Goal: Communication & Community: Answer question/provide support

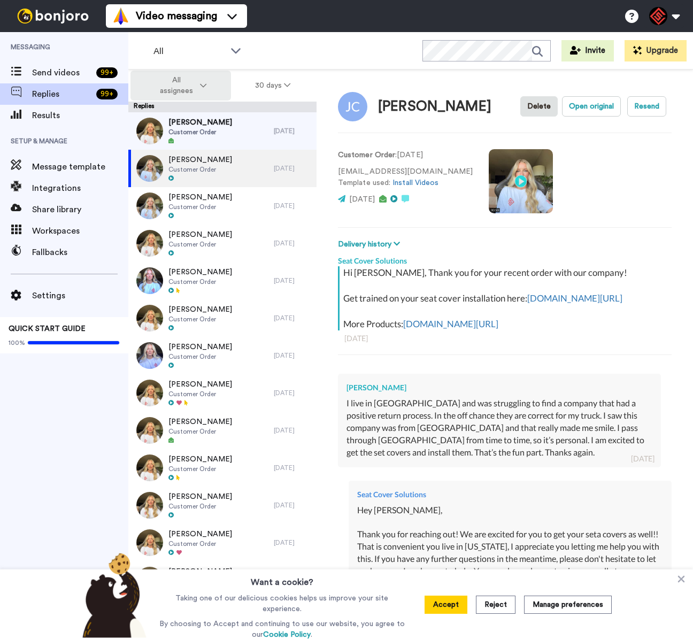
type textarea "x"
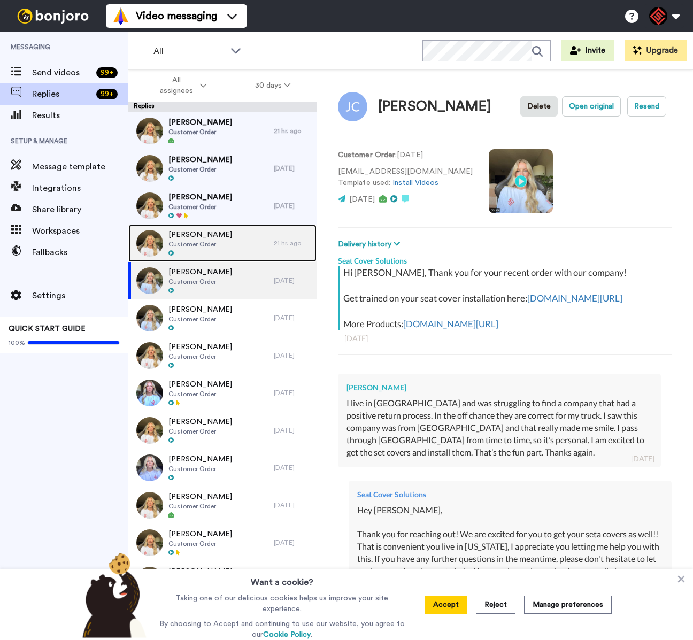
click at [216, 244] on span "Customer Order" at bounding box center [200, 244] width 64 height 9
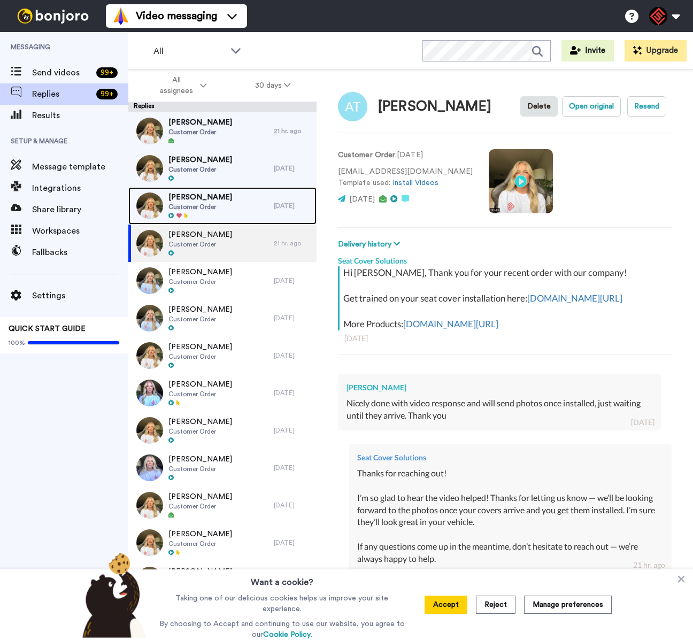
click at [193, 214] on div at bounding box center [200, 215] width 64 height 7
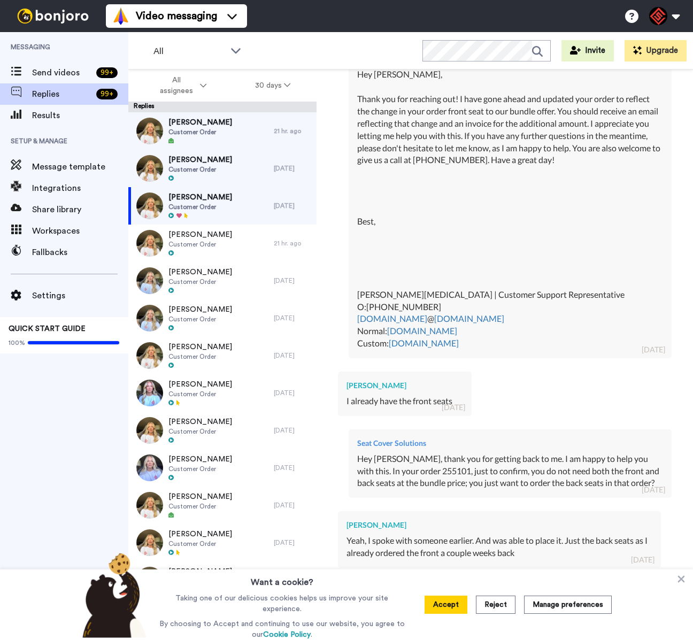
scroll to position [975, 0]
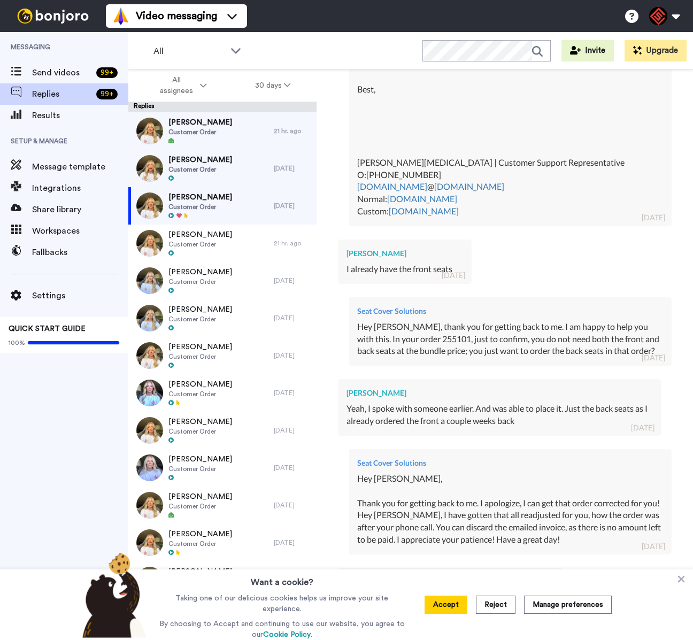
click at [687, 587] on div "Want a cookie? Taking one of our delicious cookies helps us improve your site e…" at bounding box center [346, 604] width 693 height 71
click at [682, 580] on icon at bounding box center [681, 578] width 11 height 11
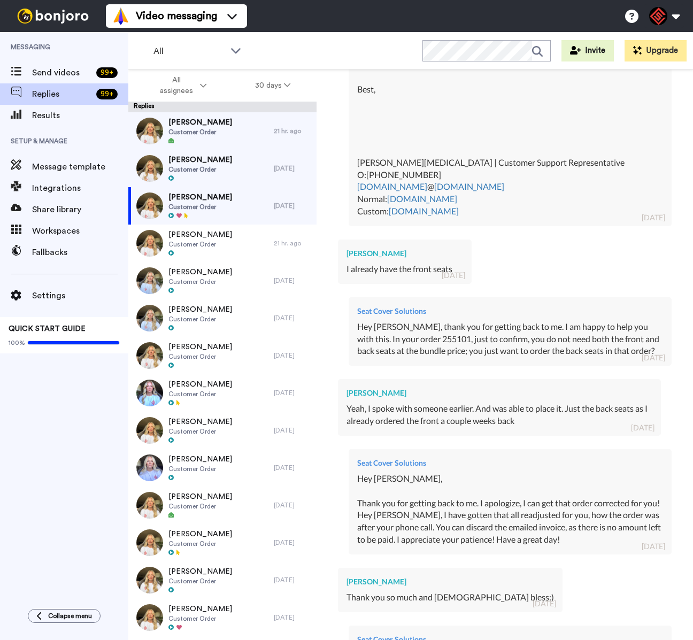
scroll to position [1491, 0]
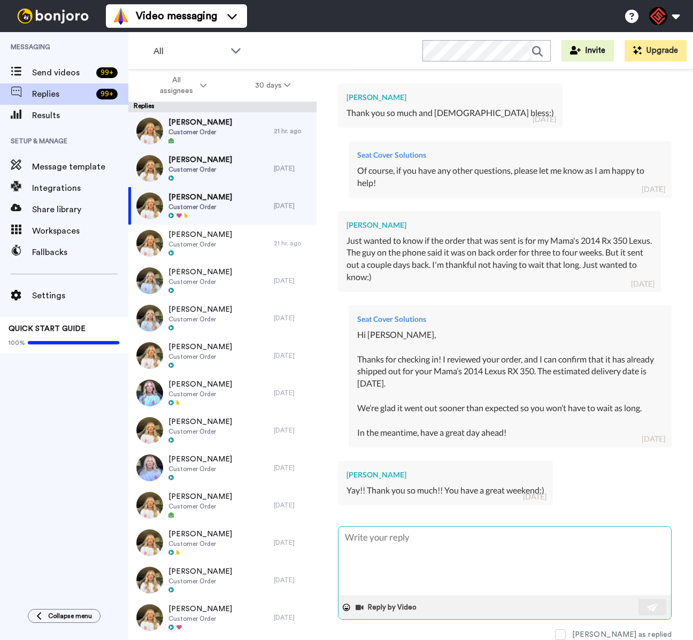
click at [466, 542] on textarea at bounding box center [504, 560] width 332 height 68
type textarea "x"
type textarea "Y"
type textarea "x"
type textarea "Yo"
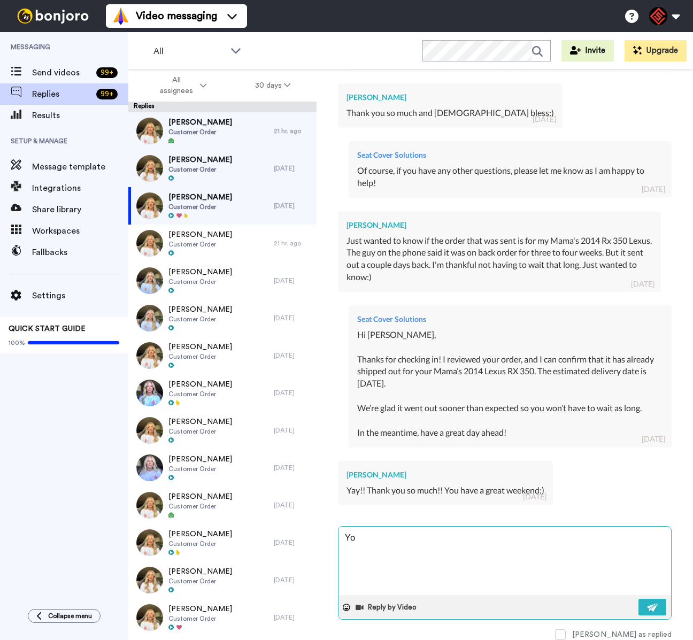
type textarea "x"
type textarea "You"
type textarea "x"
type textarea "You"
type textarea "x"
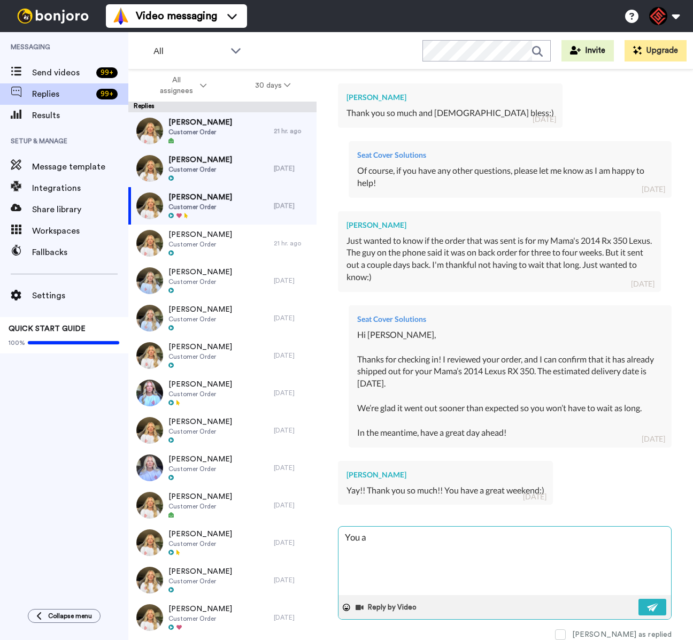
type textarea "You as"
type textarea "x"
type textarea "You as w"
type textarea "x"
type textarea "You as we"
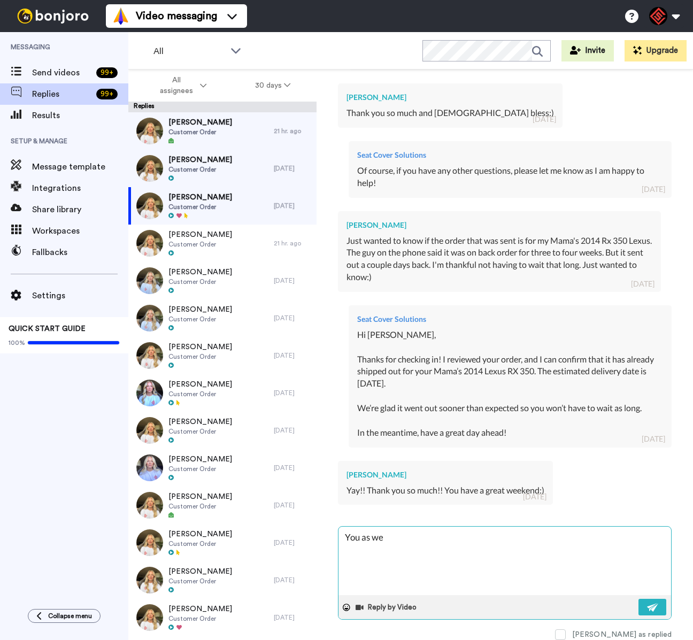
type textarea "x"
type textarea "You as wel"
type textarea "x"
type textarea "You as well"
type textarea "x"
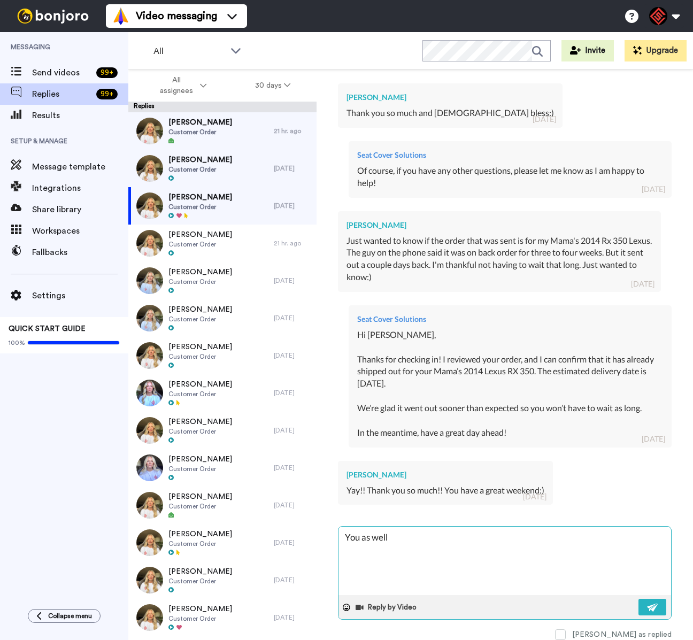
type textarea "You as well!"
type textarea "x"
type textarea "You as well!"
click at [638, 599] on button at bounding box center [652, 607] width 28 height 17
type textarea "x"
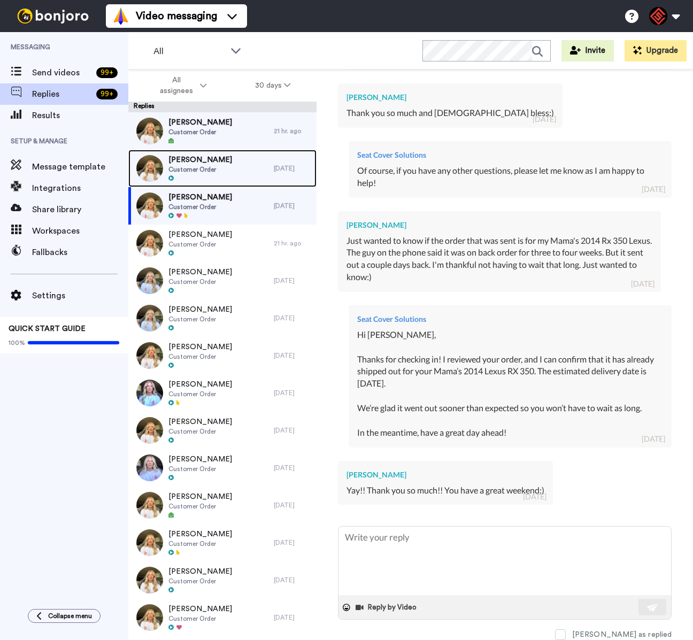
click at [233, 177] on div "[PERSON_NAME] Customer Order" at bounding box center [200, 168] width 145 height 37
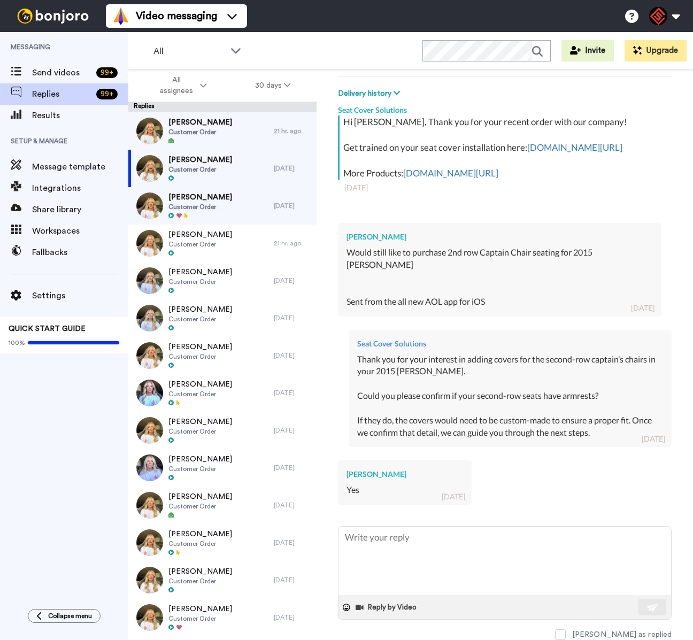
scroll to position [170, 0]
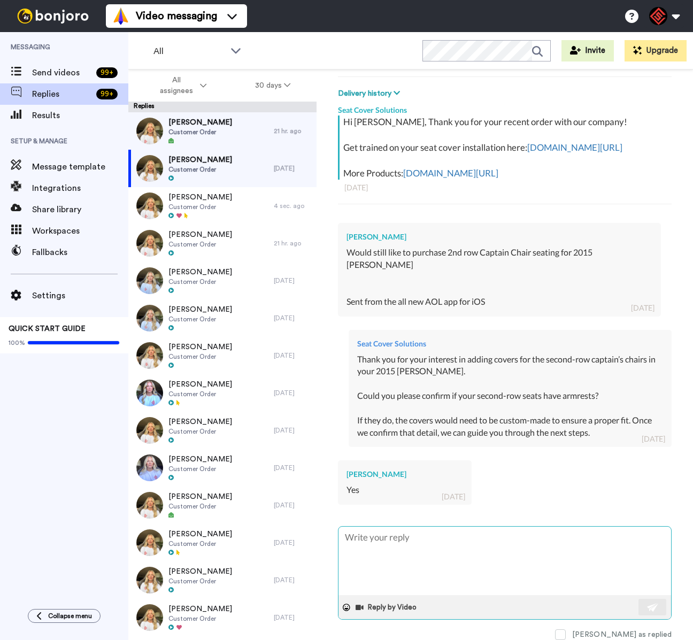
type textarea "x"
type textarea "W"
type textarea "x"
type textarea "Wh"
type textarea "x"
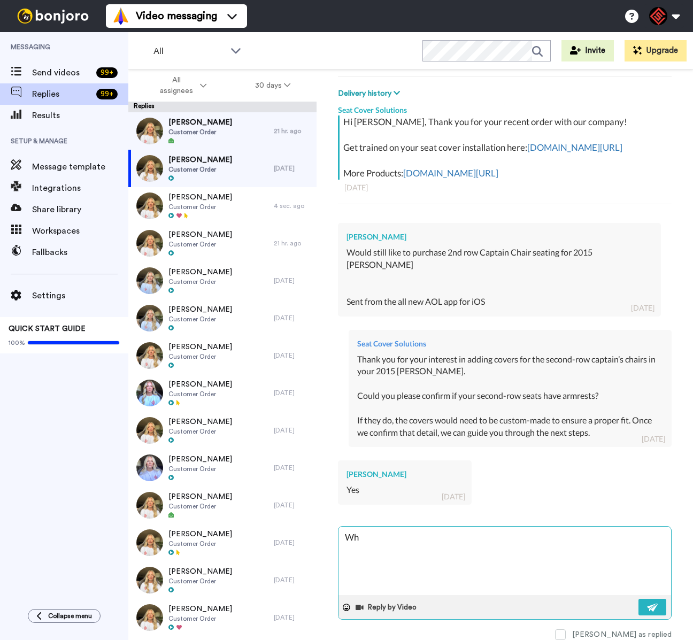
type textarea "Whi"
type textarea "x"
type textarea "Whil"
type textarea "x"
type textarea "While"
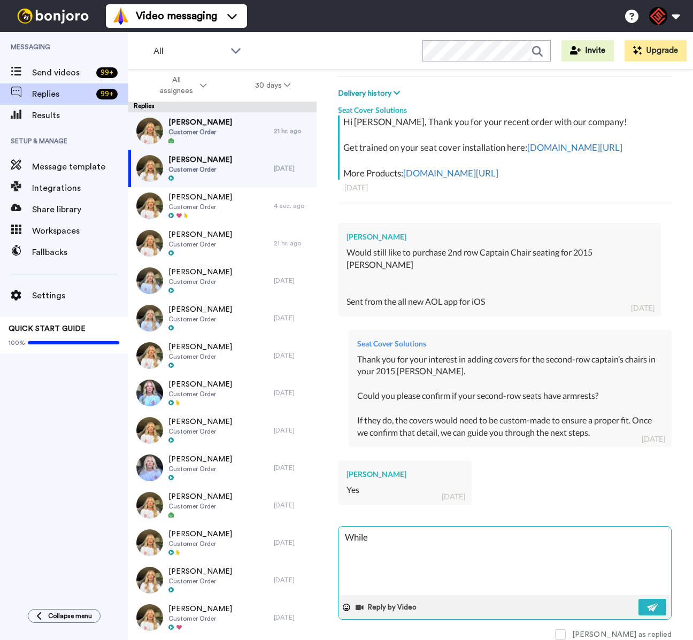
type textarea "x"
type textarea "While"
type textarea "x"
type textarea "While o"
type textarea "x"
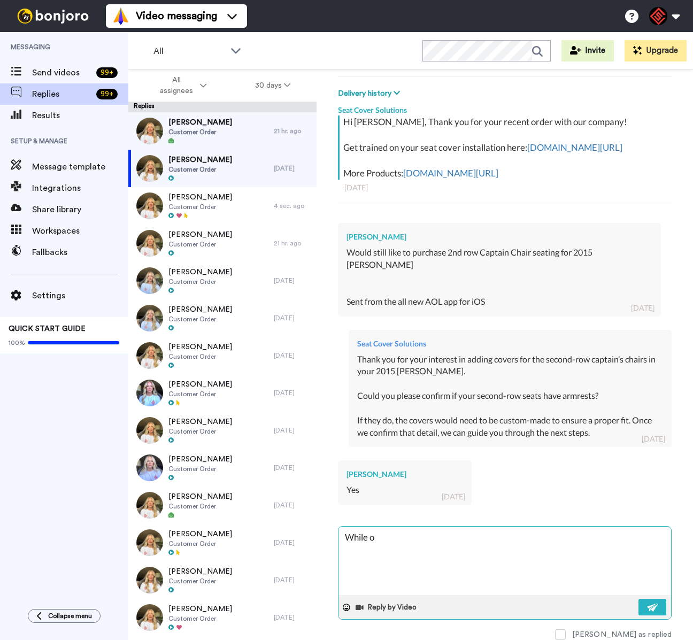
type textarea "While ou"
type textarea "x"
type textarea "While our"
type textarea "x"
type textarea "While our"
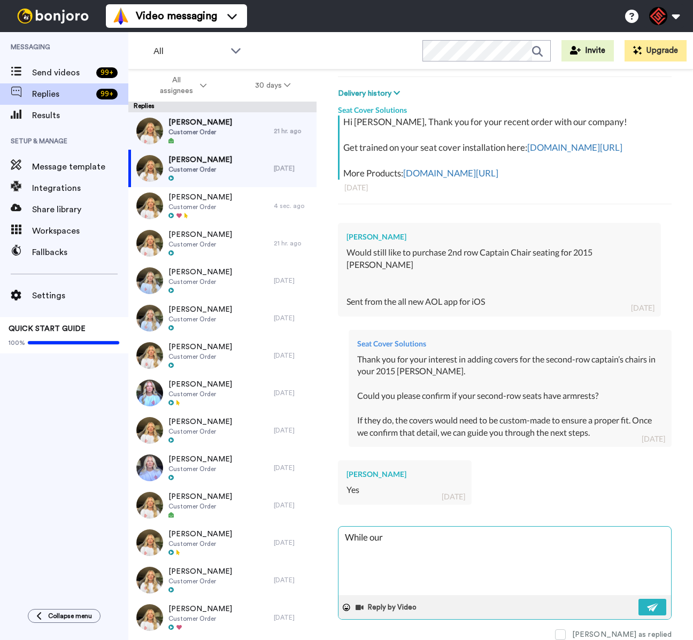
type textarea "x"
type textarea "While our s"
type textarea "x"
type textarea "While our se"
type textarea "x"
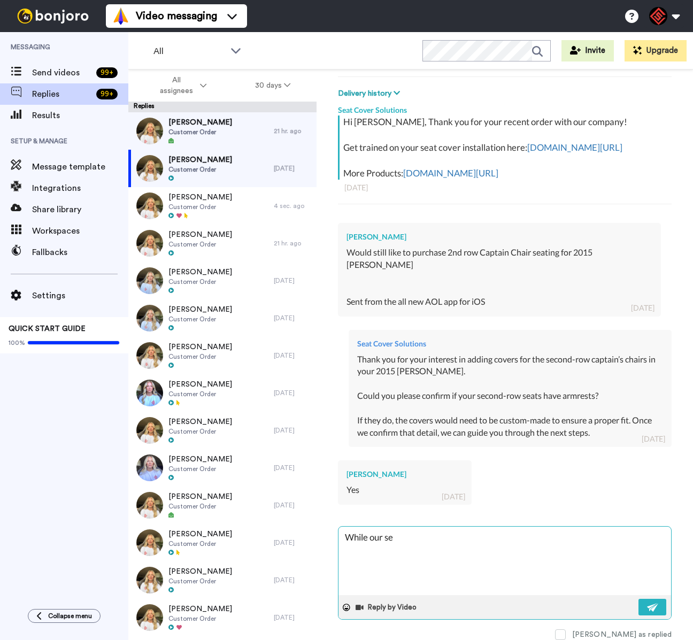
type textarea "While our sem"
type textarea "x"
type textarea "While our semi"
type textarea "x"
type textarea "While our semi-"
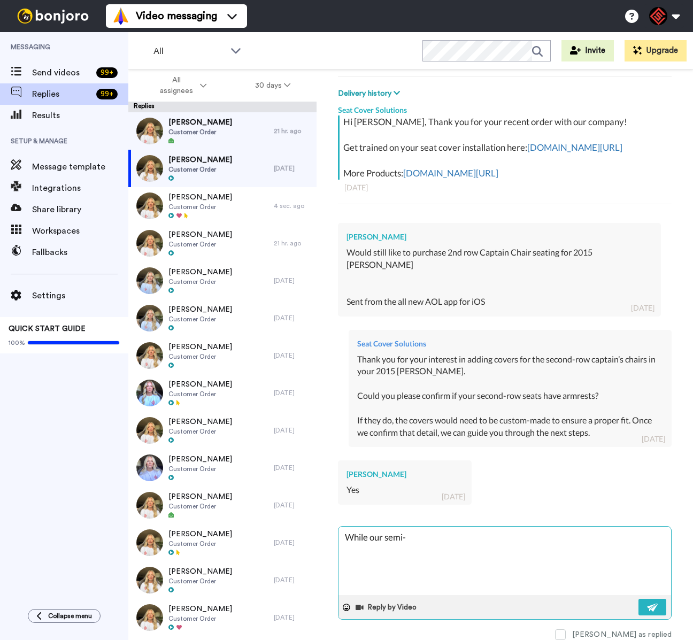
type textarea "x"
type textarea "While our semi-u"
type textarea "x"
type textarea "While our semi-un"
type textarea "x"
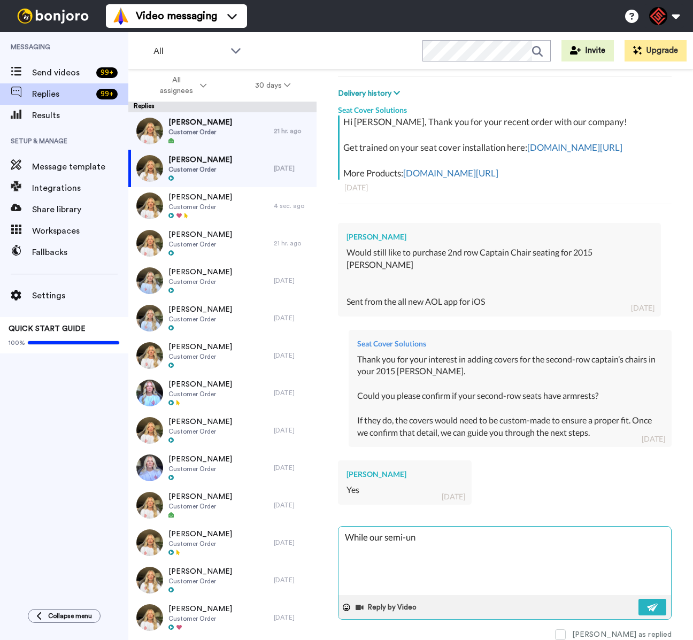
type textarea "While our semi-unv"
type textarea "x"
type textarea "While our semi-unvi"
type textarea "x"
type textarea "While our semi-unvie"
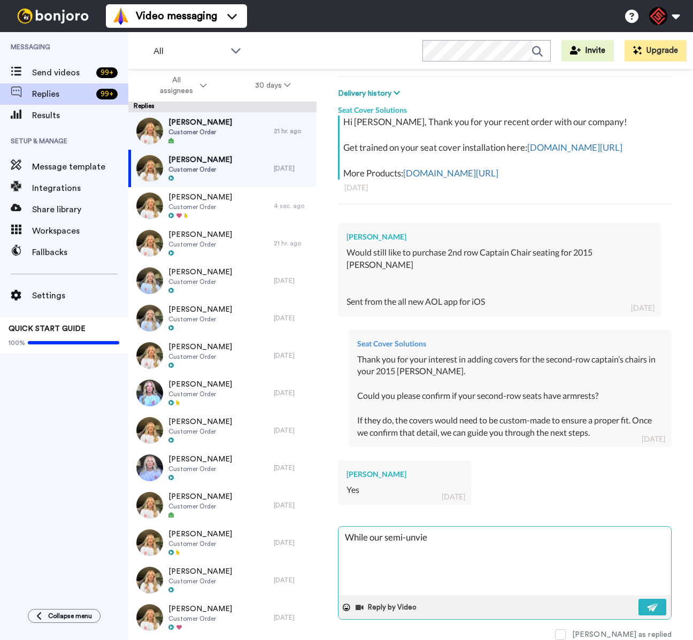
type textarea "x"
type textarea "While our semi-unvier"
type textarea "x"
type textarea "While our semi-unviers"
type textarea "x"
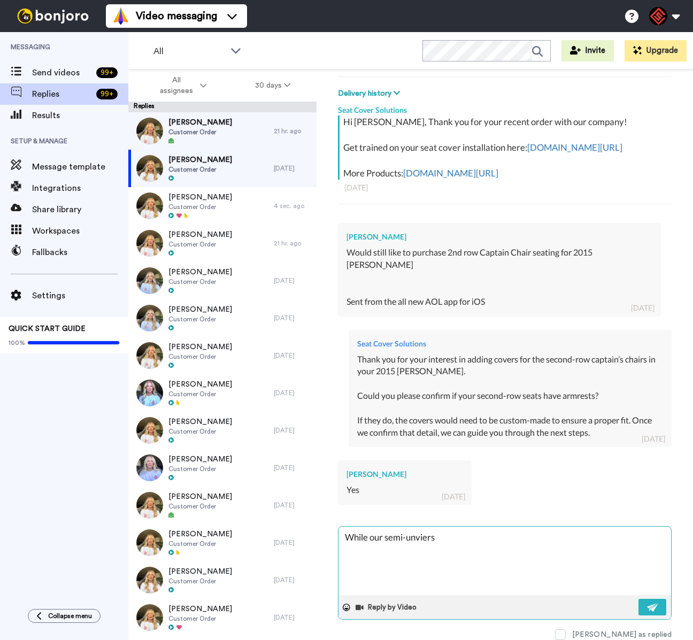
type textarea "While our semi-unviersl"
type textarea "x"
type textarea "While our semi-unviersla"
type textarea "x"
type textarea "While our semi-unviersla"
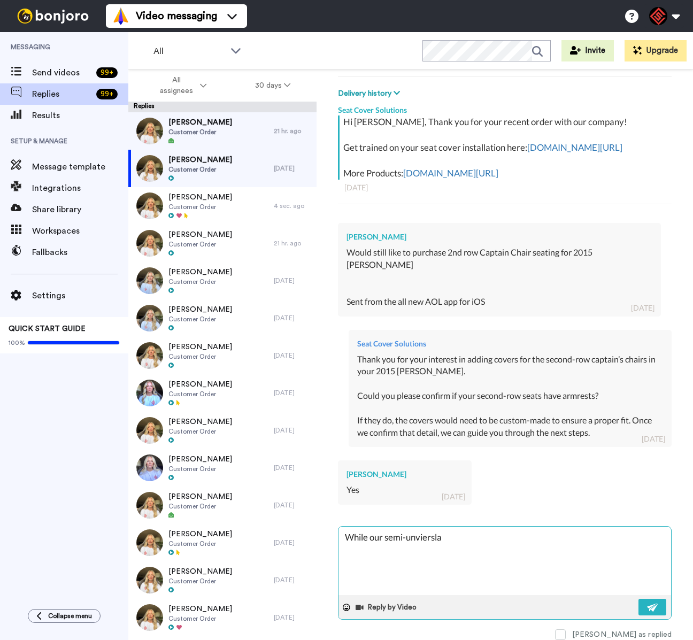
type textarea "x"
type textarea "While our semi-unviersla s"
type textarea "x"
type textarea "While our semi-unviersla se"
type textarea "x"
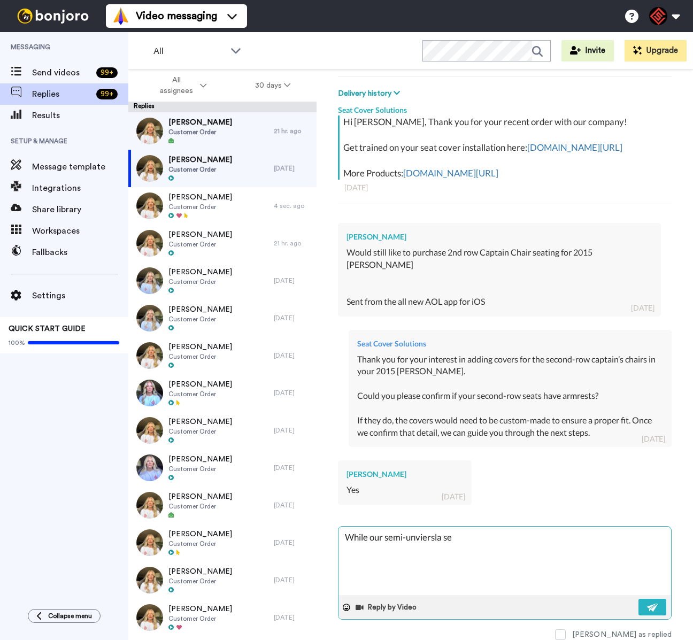
type textarea "While our semi-unviersla sea"
type textarea "x"
type textarea "While our semi-unviersla seat"
type textarea "x"
type textarea "While our semi-unviersla seat"
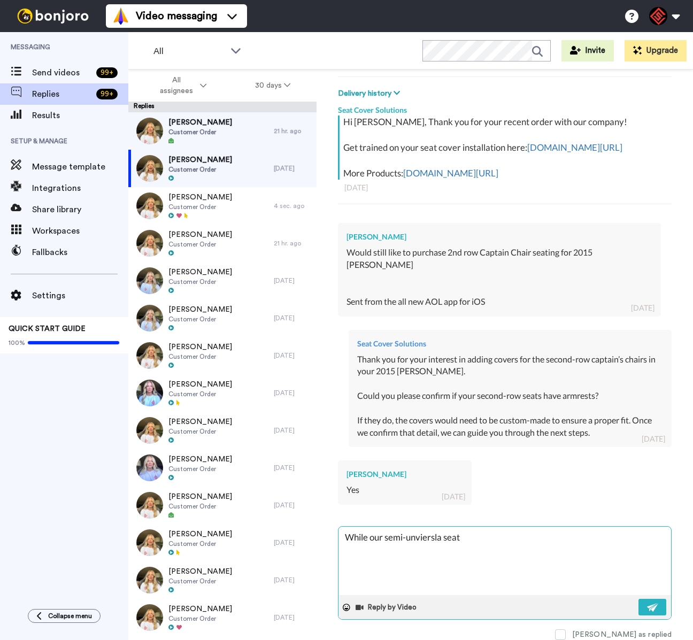
type textarea "x"
type textarea "While our semi-unviersla seat o"
type textarea "x"
type textarea "While our semi-unviersla seat oc"
type textarea "x"
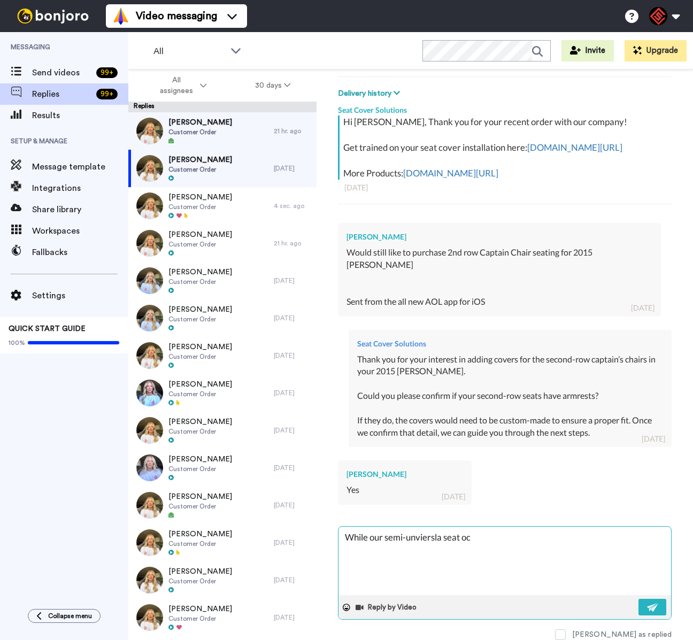
type textarea "While our semi-unviersla seat ocv"
type textarea "x"
type textarea "While our semi-unviersla seat ocve"
type textarea "x"
type textarea "While our semi-unviersla seat ocver"
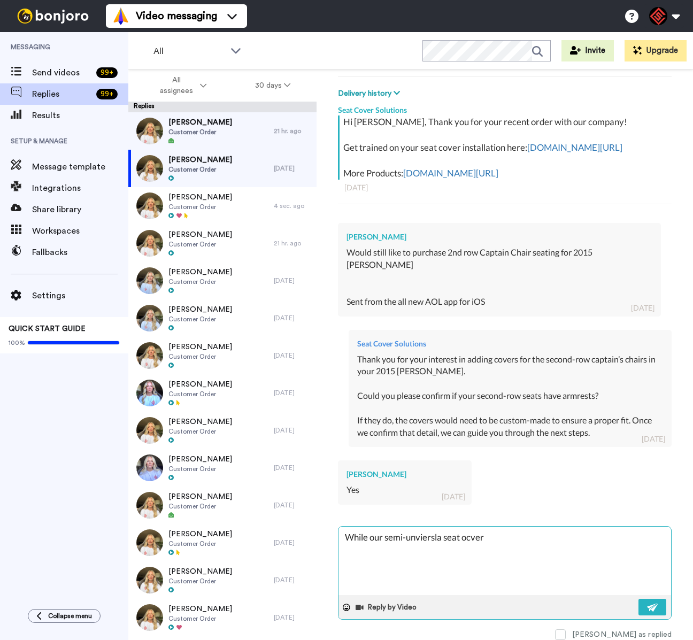
type textarea "x"
type textarea "While our semi-unviersla seat ocvers"
type textarea "x"
type textarea "While our semi-unviersla seat ocvers"
type textarea "x"
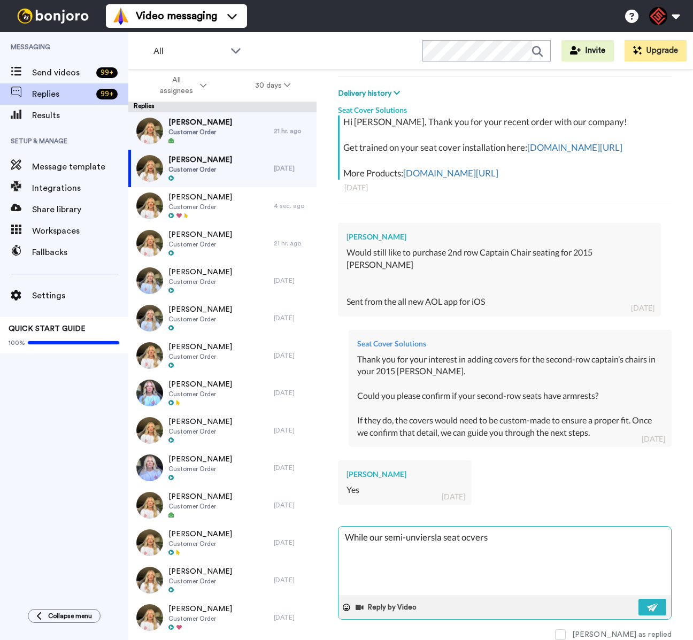
type textarea "While our semi-unviersla seat ocvers a"
type textarea "x"
type textarea "While our semi-unviersla seat ocvers ar"
type textarea "x"
type textarea "While our semi-unviersla seat ocvers are"
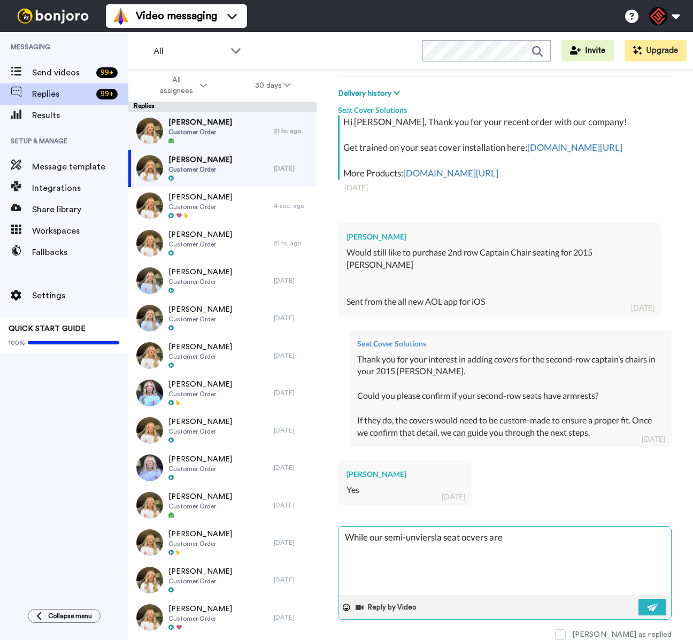
type textarea "x"
type textarea "While our semi-unviersla seat ocvers are"
type textarea "x"
type textarea "While our semi-unviersla seat ocvers are n"
type textarea "x"
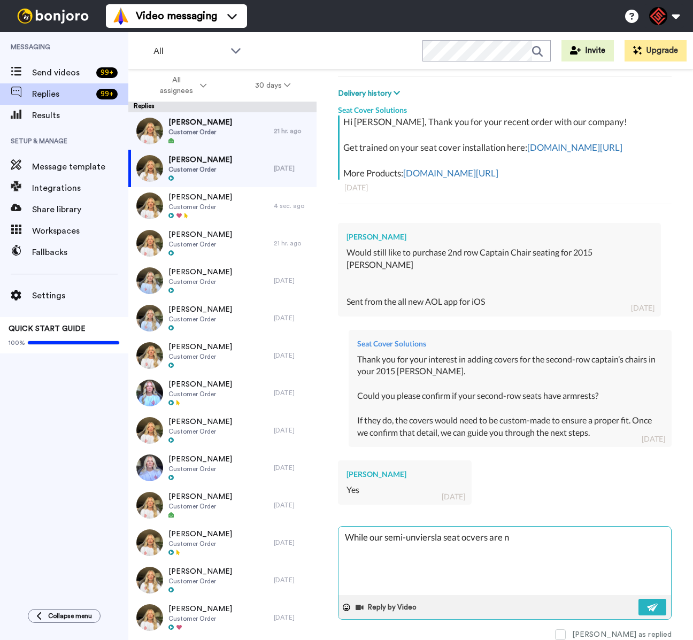
type textarea "While our semi-unviersla seat ocvers are no"
type textarea "x"
type textarea "While our semi-unviersla seat ocvers are not"
type textarea "x"
type textarea "While our semi-unviersla seat ocvers are not"
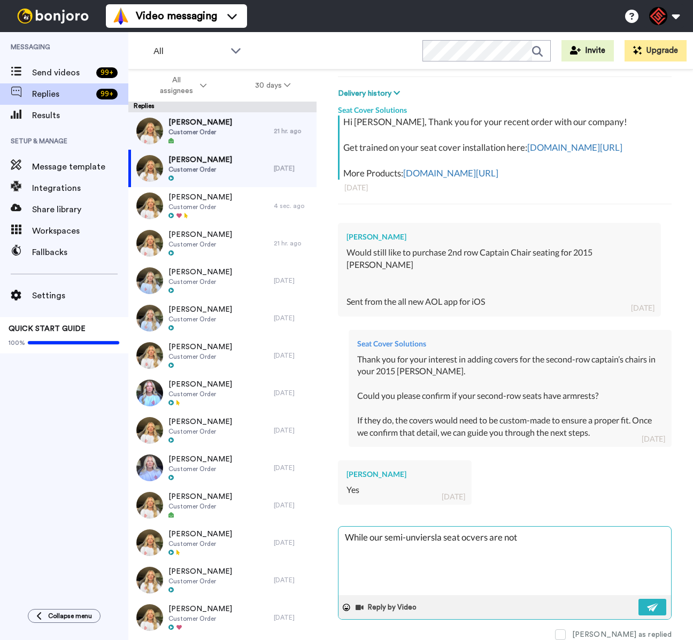
type textarea "x"
type textarea "While our semi-unviersla seat ocvers are not c"
type textarea "x"
type textarea "While our semi-unviersla seat ocvers are not co"
type textarea "x"
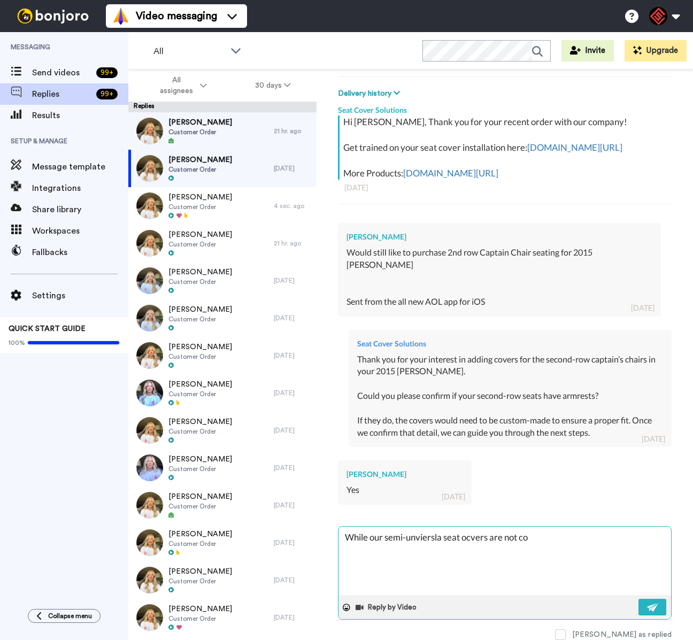
type textarea "While our semi-unviersla seat ocvers are not com"
type textarea "x"
type textarea "While our semi-unviersla seat ocvers are not coma"
type textarea "x"
type textarea "While our semi-unviersla seat ocvers are not comap"
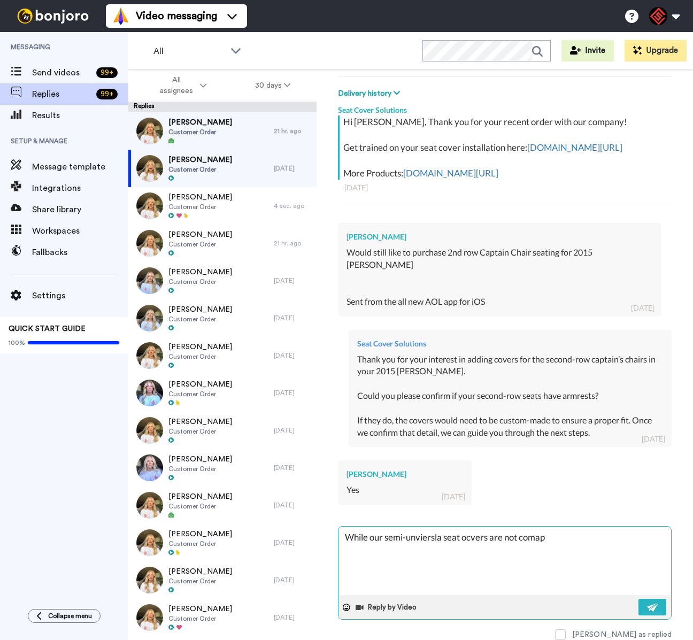
type textarea "x"
type textarea "While our semi-unviersla seat ocvers are not comapi"
type textarea "x"
type textarea "While our semi-unviersla seat ocvers are not comapit"
type textarea "x"
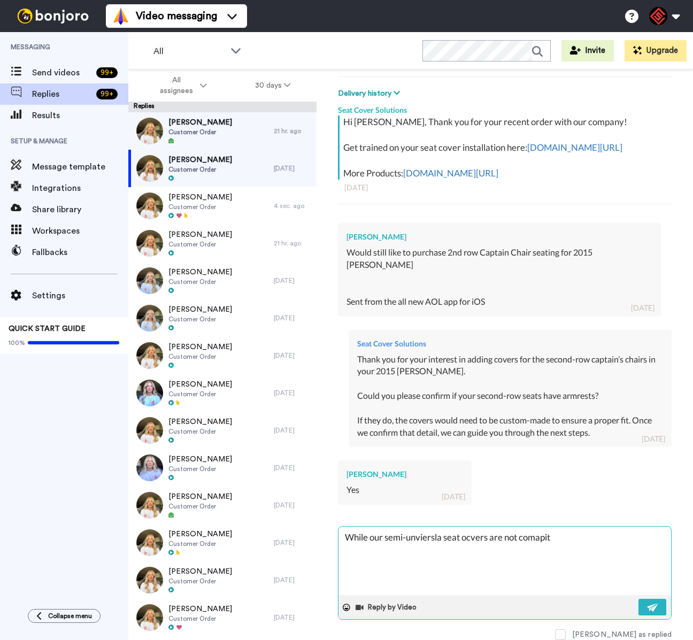
type textarea "While our semi-unviersla seat ocvers are not comapitb"
type textarea "x"
type textarea "While our semi-unviersla seat ocvers are not comapitbl"
type textarea "x"
type textarea "While our semi-unviersla seat ocvers are not comapitble"
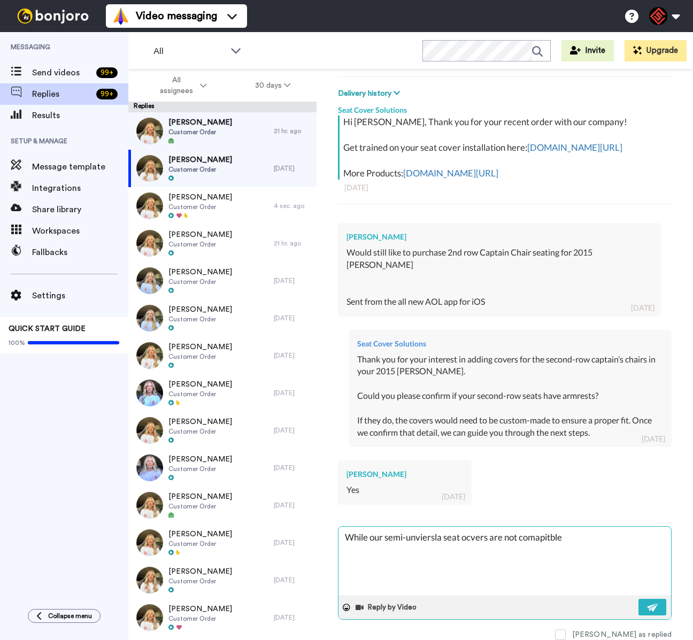
type textarea "x"
type textarea "While our semi-unviersla seat ocvers are not comapitble"
type textarea "x"
type textarea "While our semi-unviersla seat ocvers are not comapitble w"
type textarea "x"
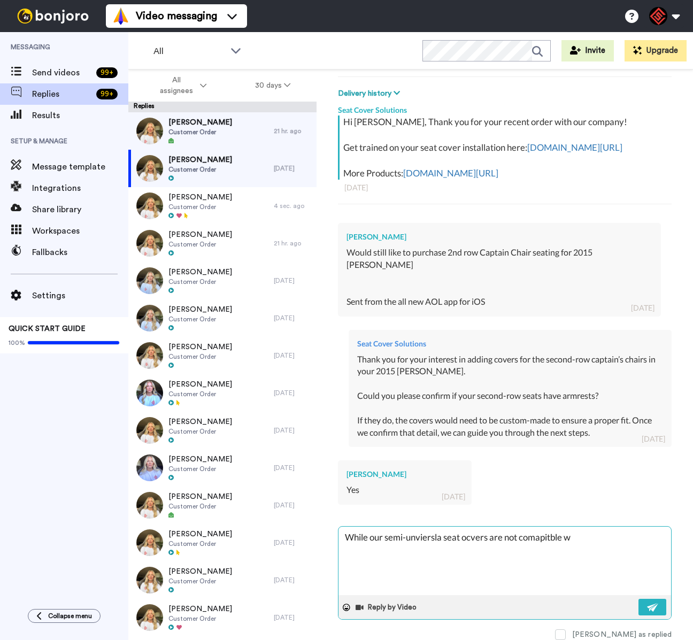
type textarea "While our semi-unviersla seat ocvers are not comapitble wh"
type textarea "x"
type textarea "While our semi-unviersla seat ocvers are not comapitble wht"
type textarea "x"
type textarea "While our semi-universal seat covers are not compatible with"
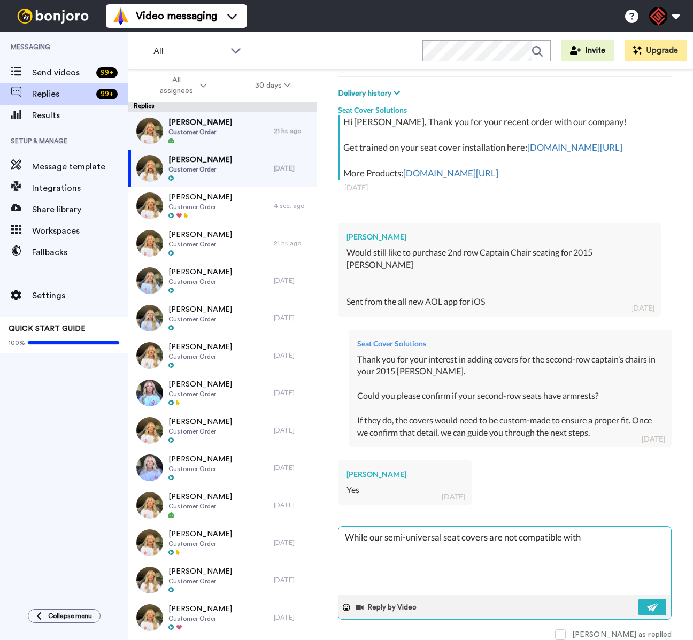
type textarea "x"
type textarea "While our semi-universal seat covers are not compatible with s"
type textarea "x"
type textarea "While our semi-universal seat covers are not compatible with se"
type textarea "x"
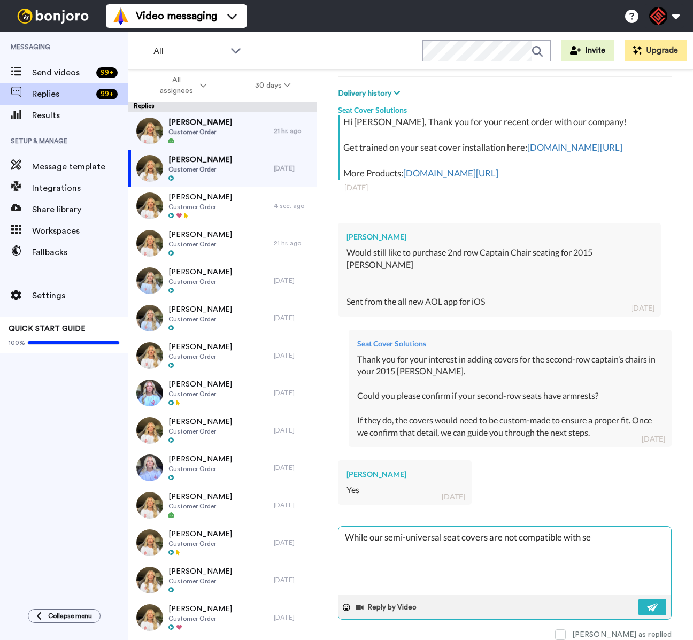
type textarea "While our semi-universal seat covers are not compatible with set"
type textarea "x"
type textarea "While our semi-universal seat covers are not compatible with seta"
type textarea "x"
type textarea "While our semi-universal seat covers are not compatible with setas"
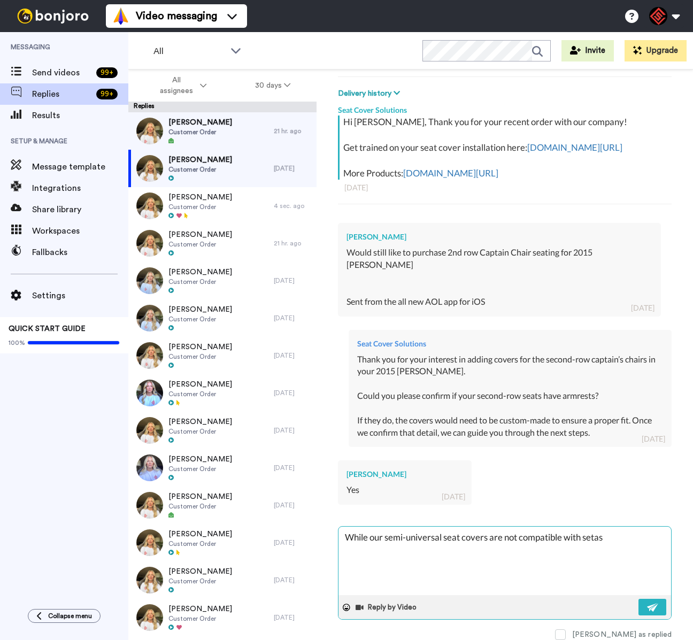
type textarea "x"
type textarea "While our semi-universal seat covers are not compatible with setas"
type textarea "x"
type textarea "While our semi-universal seat covers are not compatible with setas t"
type textarea "x"
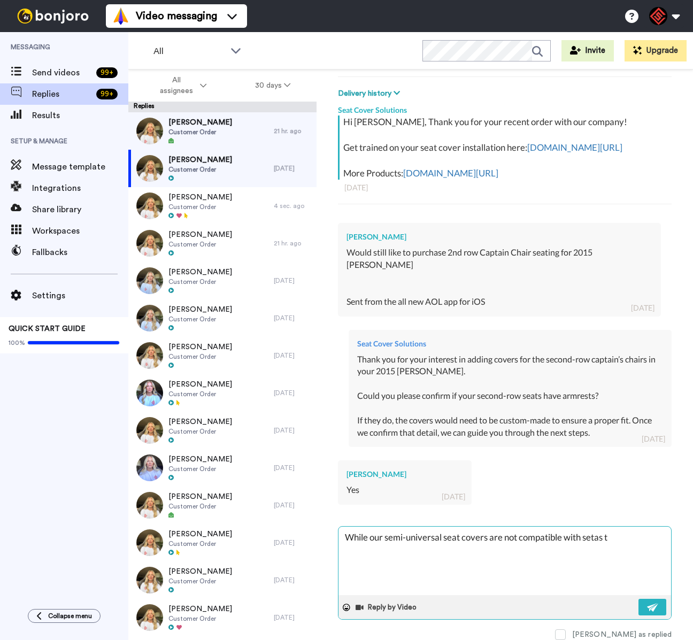
type textarea "While our semi-universal seat covers are not compatible with setas th"
type textarea "x"
type textarea "While our semi-universal seat covers are not compatible with setas tha"
type textarea "x"
type textarea "While our semi-universal seat covers are not compatible with setas that"
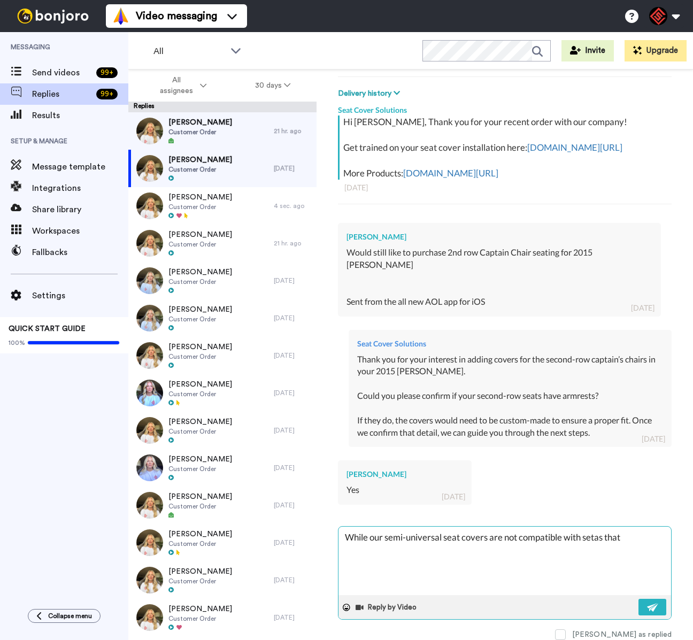
type textarea "x"
type textarea "While our semi-universal seat covers are not compatible with setas that"
type textarea "x"
type textarea "While our semi-universal seat covers are not compatible with setas that h"
type textarea "x"
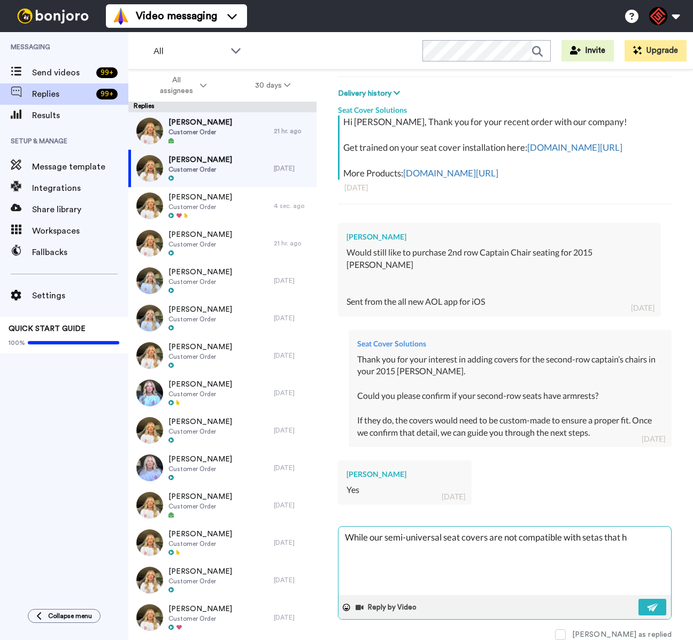
type textarea "While our semi-universal seat covers are not compatible with setas that ha"
type textarea "x"
type textarea "While our semi-universal seat covers are not compatible with setas that hav"
type textarea "x"
type textarea "While our semi-universal seat covers are not compatible with setas that have"
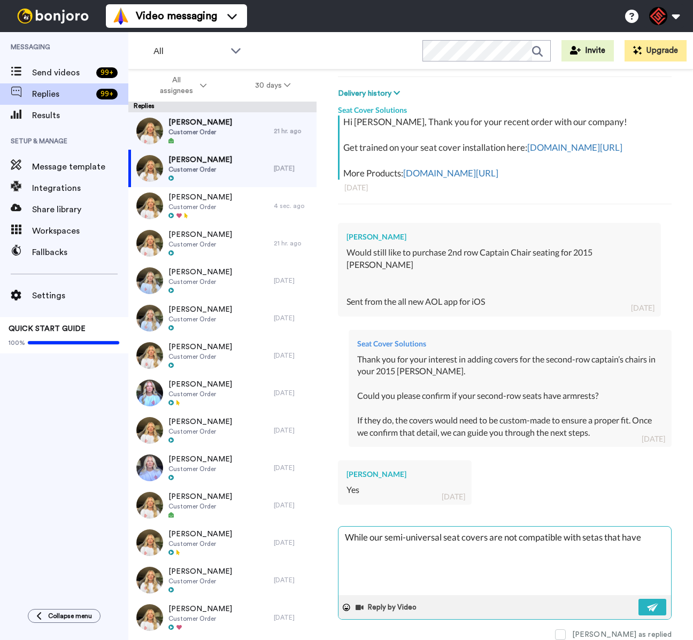
type textarea "x"
type textarea "While our semi-universal seat covers are not compatible with setas that have"
type textarea "x"
type textarea "While our semi-universal seat covers are not compatible with setas that have a"
type textarea "x"
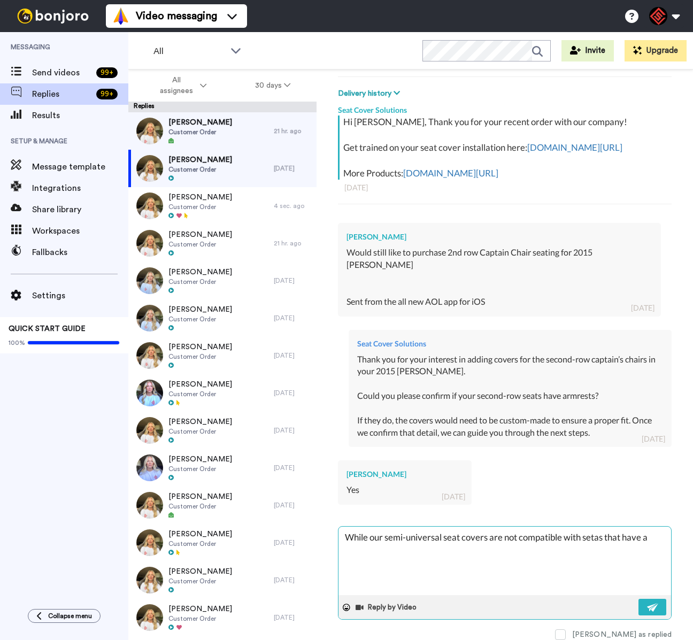
type textarea "While our semi-universal seat covers are not compatible with setas that have ar"
type textarea "x"
type textarea "While our semi-universal seat covers are not compatible with setas that have arm"
type textarea "x"
type textarea "While our semi-universal seat covers are not compatible with setas that have arm"
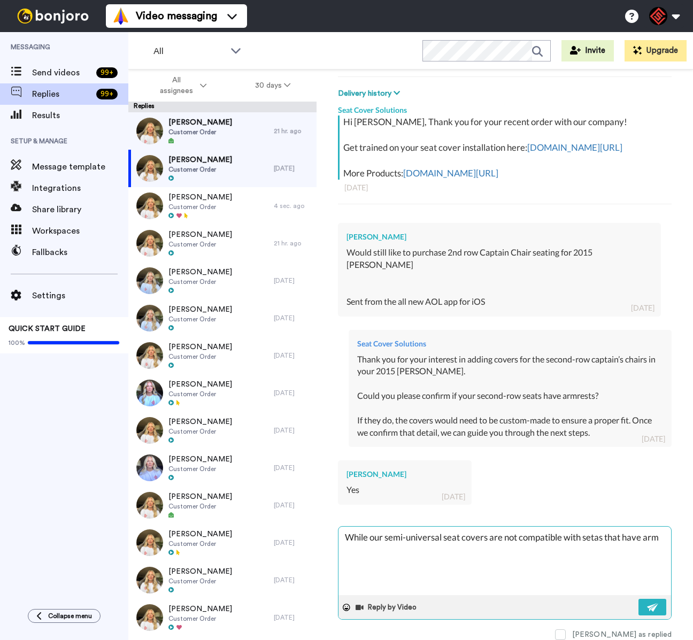
type textarea "x"
type textarea "While our semi-universal seat covers are not compatible with setas that have ar…"
type textarea "x"
type textarea "While our semi-universal seat covers are not compatible with setas that have ar…"
type textarea "x"
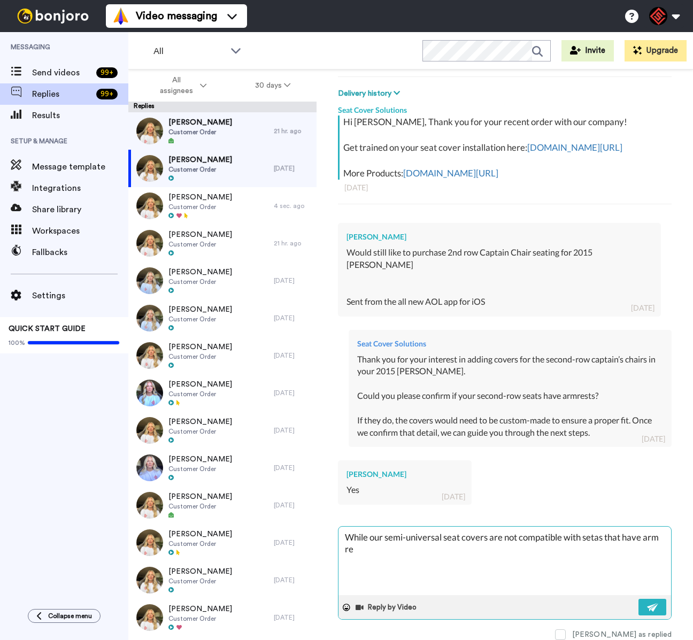
type textarea "While our semi-universal seat covers are not compatible with setas that have ar…"
type textarea "x"
type textarea "While our semi-universal seat covers are not compatible with setas that have ar…"
type textarea "x"
type textarea "While our semi-universal seat covers are not compatible with setas that have ar…"
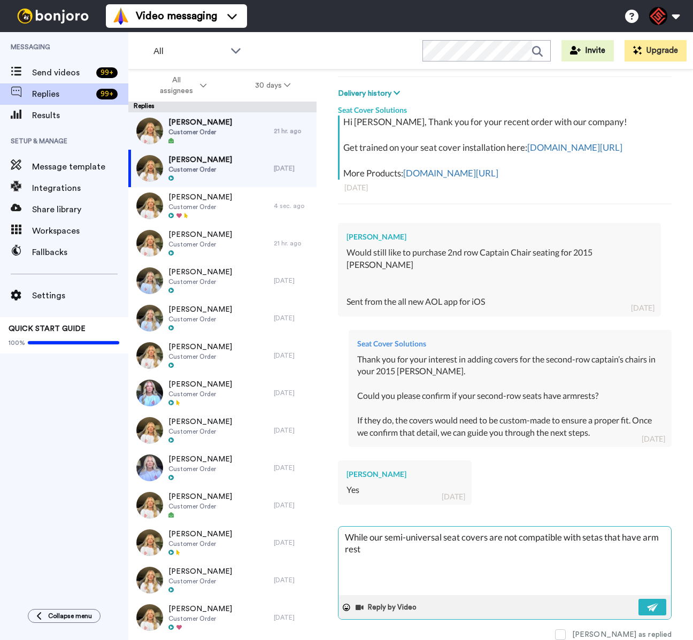
type textarea "x"
type textarea "While our semi-universal seat covers are not compatible with setas that have ar…"
type textarea "x"
type textarea "While our semi-universal seat covers are not compatible with setas that have ar…"
type textarea "x"
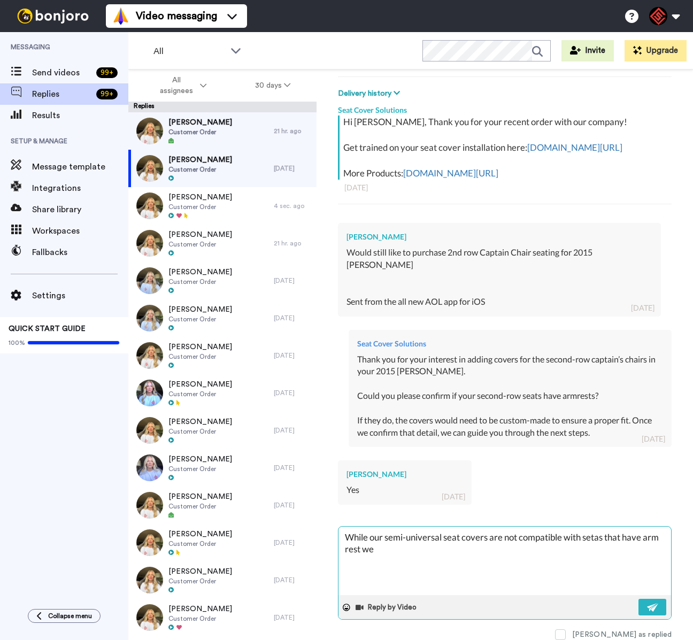
type textarea "While our semi-universal seat covers are not compatible with setas that have ar…"
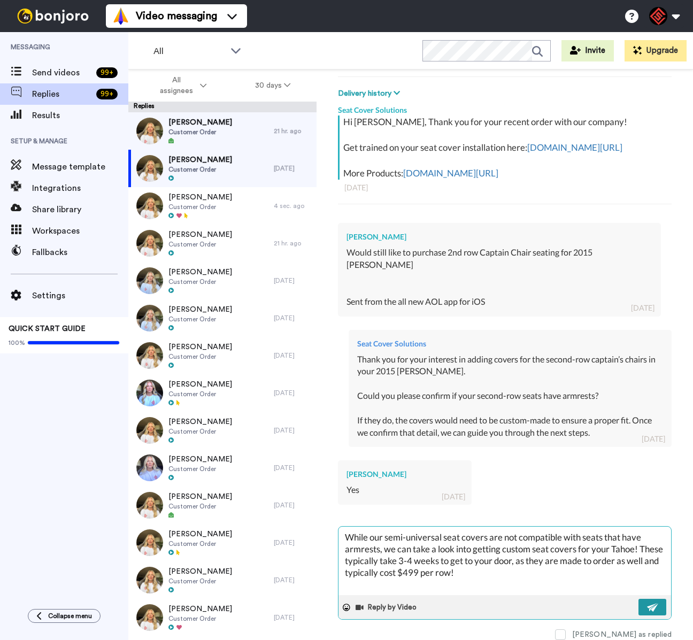
click at [647, 603] on img at bounding box center [653, 607] width 12 height 9
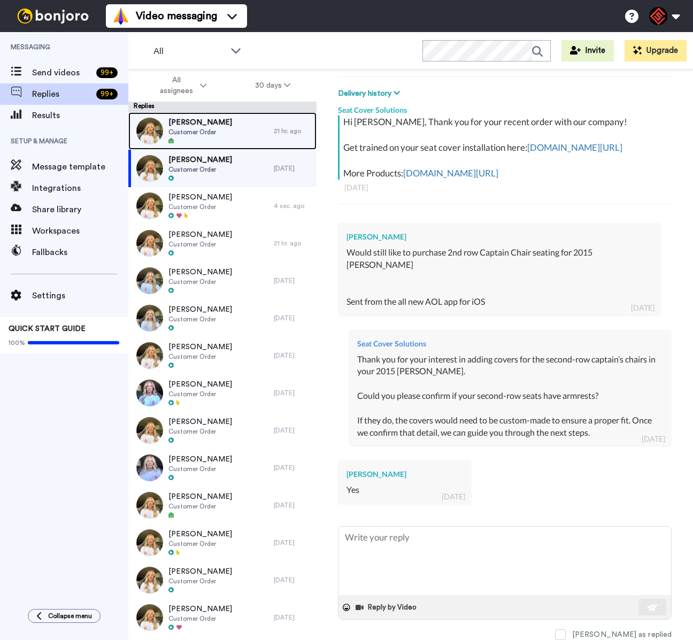
click at [241, 136] on div "[PERSON_NAME] Customer Order" at bounding box center [200, 130] width 145 height 37
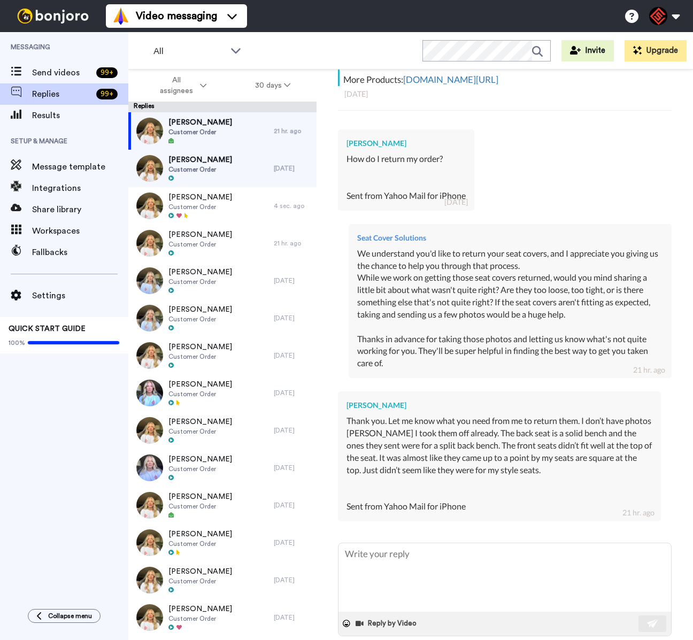
scroll to position [280, 0]
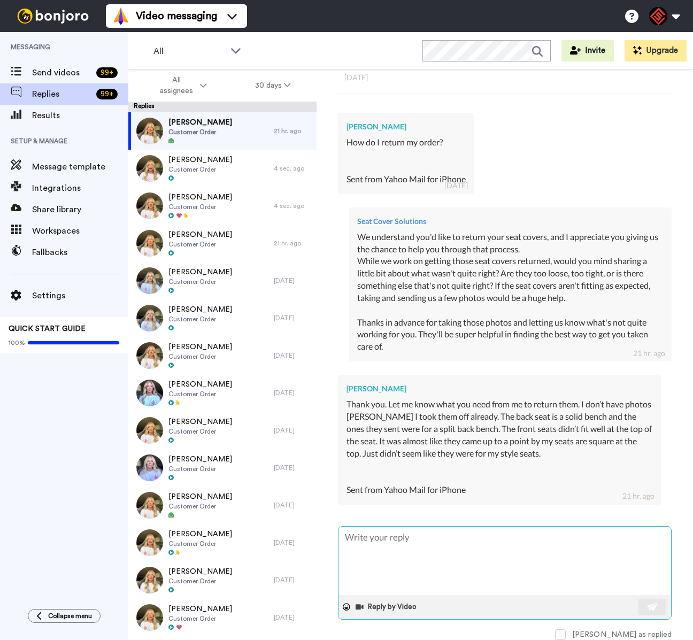
click at [540, 546] on textarea at bounding box center [504, 560] width 332 height 68
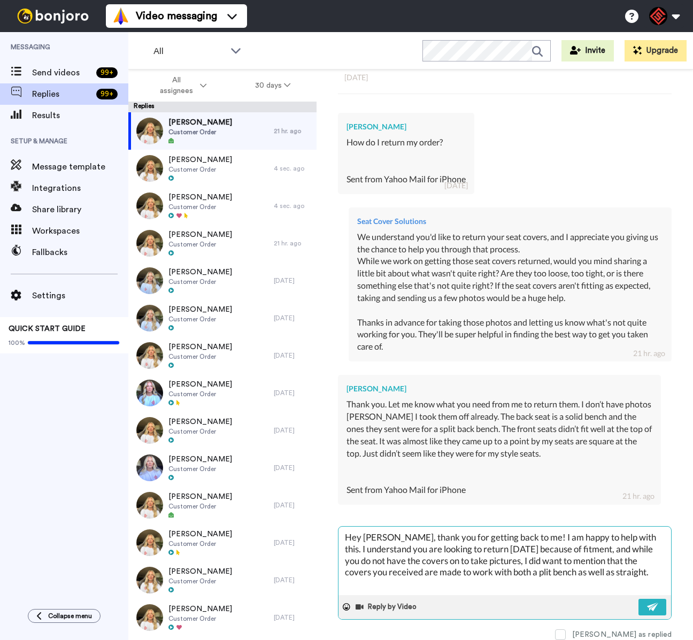
click at [513, 570] on textarea "Hey [PERSON_NAME], thank you for getting back to me! I am happy to help with th…" at bounding box center [504, 560] width 332 height 68
click at [633, 565] on textarea "Hey [PERSON_NAME], thank you for getting back to me! I am happy to help with th…" at bounding box center [504, 560] width 332 height 68
click at [641, 566] on textarea "Hey [PERSON_NAME], thank you for getting back to me! I am happy to help with th…" at bounding box center [504, 560] width 332 height 68
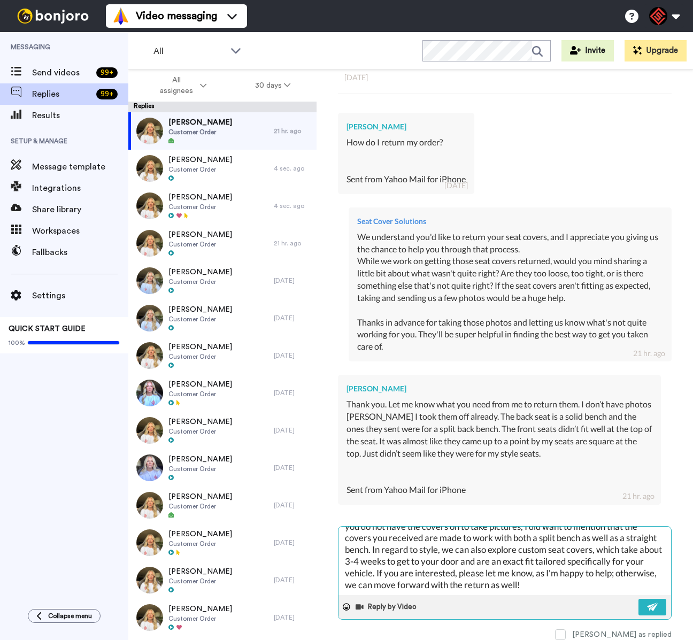
scroll to position [35, 0]
click at [638, 599] on button at bounding box center [652, 607] width 28 height 17
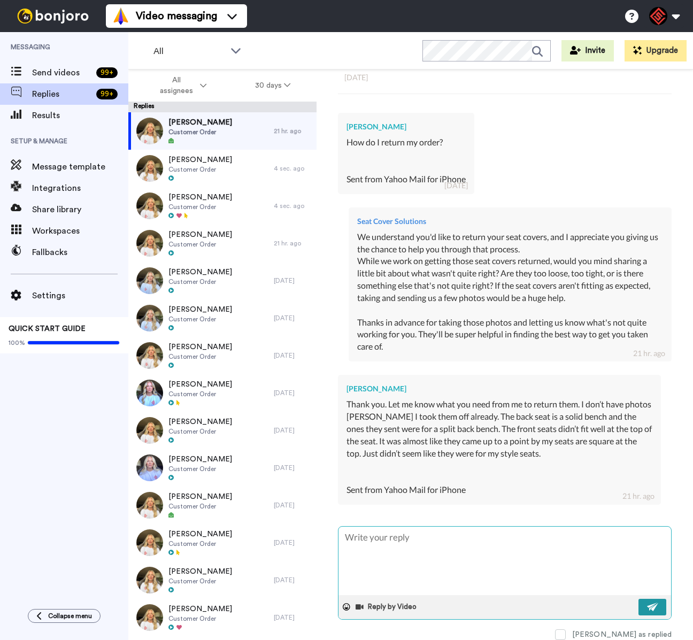
scroll to position [0, 0]
